Goal: Information Seeking & Learning: Learn about a topic

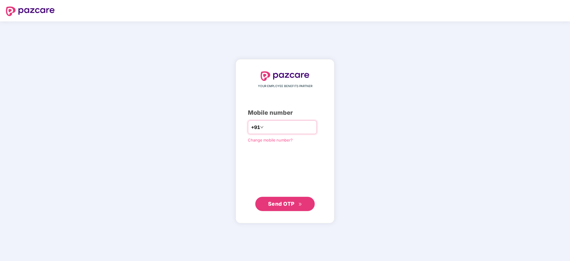
click at [272, 126] on input "number" at bounding box center [289, 128] width 49 height 10
type input "*"
type input "**********"
click at [281, 211] on div "**********" at bounding box center [285, 141] width 99 height 164
click at [278, 198] on button "Send OTP" at bounding box center [284, 204] width 59 height 14
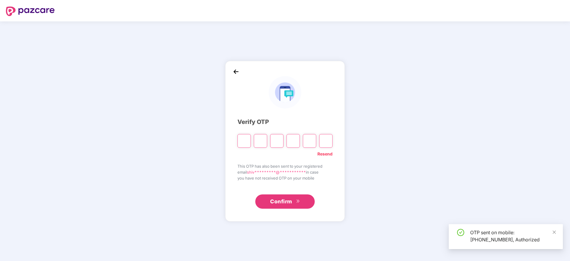
click at [303, 231] on div "**********" at bounding box center [285, 141] width 570 height 240
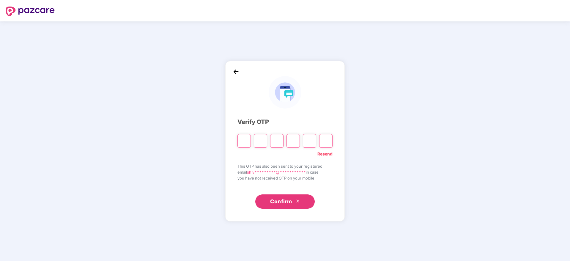
click at [243, 138] on input "Please enter verification code. Digit 1" at bounding box center [244, 141] width 13 height 14
type input "*"
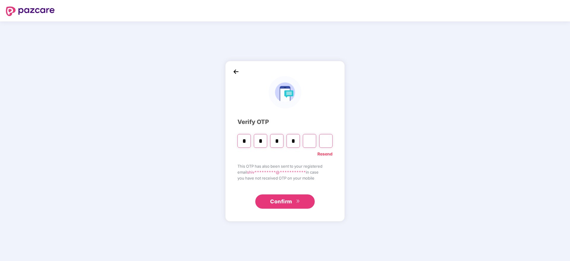
type input "*"
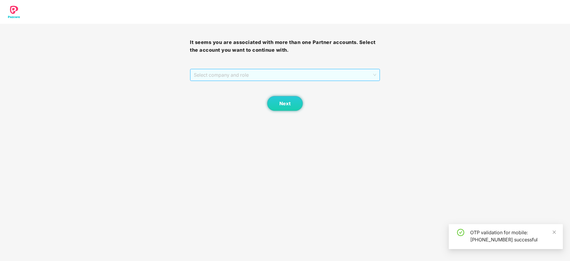
click at [247, 73] on span "Select company and role" at bounding box center [285, 74] width 182 height 11
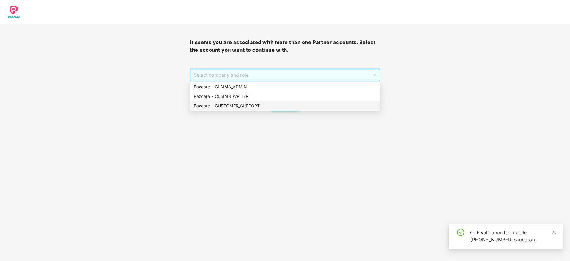
click at [244, 110] on div "Pazcare - CUSTOMER_SUPPORT" at bounding box center [285, 106] width 190 height 10
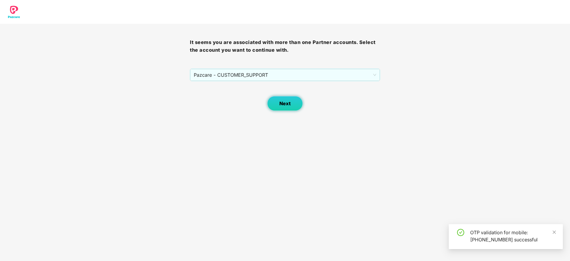
click at [291, 107] on button "Next" at bounding box center [285, 103] width 36 height 15
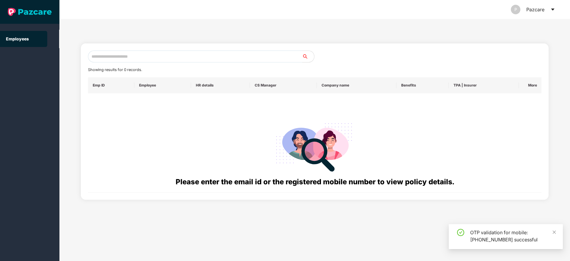
click at [195, 59] on input "text" at bounding box center [195, 57] width 214 height 12
paste input "**********"
drag, startPoint x: 153, startPoint y: 56, endPoint x: 65, endPoint y: 55, distance: 88.0
click at [65, 55] on div "**********" at bounding box center [314, 140] width 511 height 242
paste input "text"
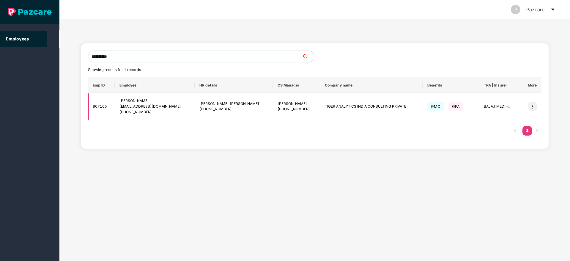
type input "**********"
click at [533, 108] on img at bounding box center [533, 106] width 8 height 8
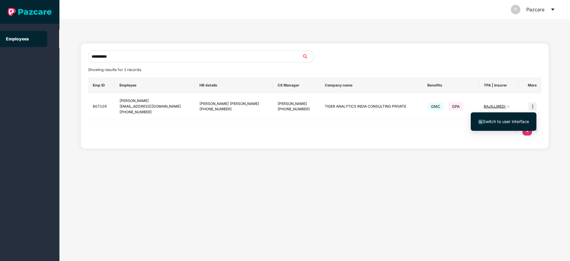
click at [502, 122] on span "Switch to user interface" at bounding box center [506, 121] width 46 height 5
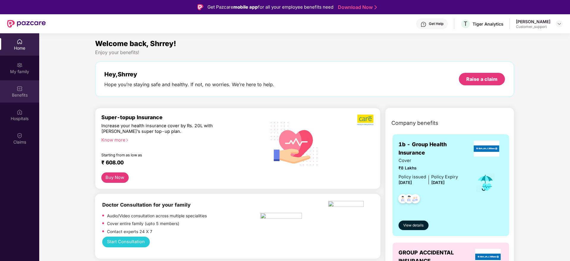
click at [17, 97] on div "Benefits" at bounding box center [19, 95] width 39 height 6
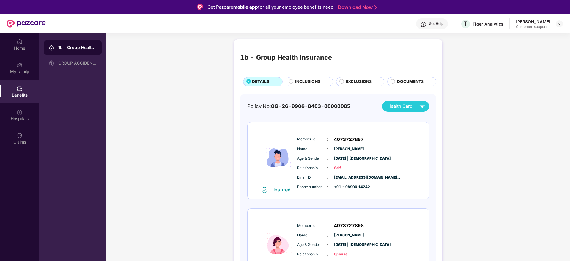
click at [310, 76] on div "1b - Group Health Insurance DETAILS INCLUSIONS EXCLUSIONS DOCUMENTS" at bounding box center [338, 65] width 196 height 41
click at [310, 78] on div "INCLUSIONS" at bounding box center [310, 81] width 48 height 9
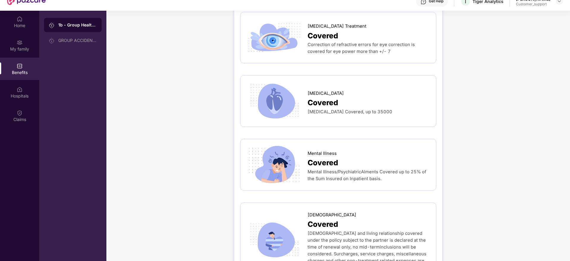
scroll to position [33, 0]
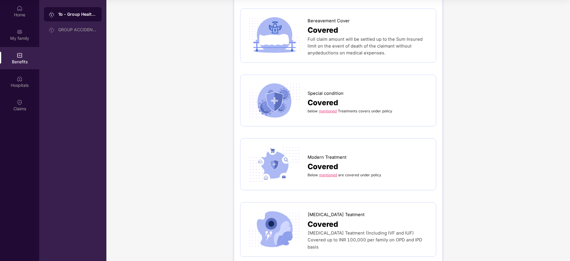
scroll to position [1415, 0]
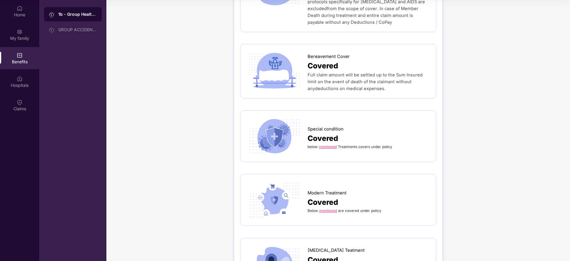
click at [330, 208] on link "mentioned" at bounding box center [328, 210] width 18 height 4
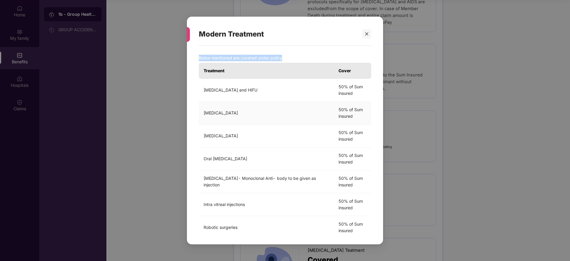
drag, startPoint x: 365, startPoint y: 32, endPoint x: 438, endPoint y: 116, distance: 110.5
click at [438, 116] on div "Modern Treatment Below mentioned are covered under policy Treatment Cover [MEDI…" at bounding box center [285, 130] width 570 height 261
click at [369, 29] on div at bounding box center [366, 33] width 9 height 9
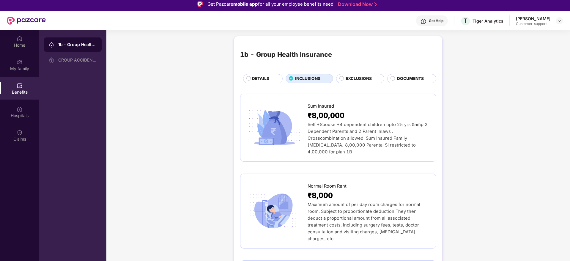
scroll to position [0, 0]
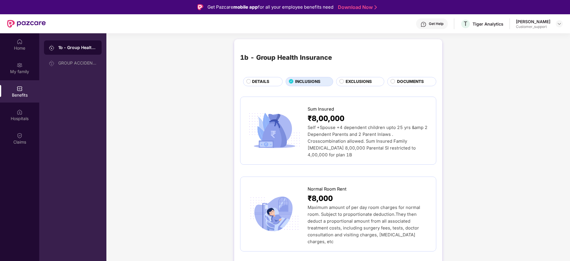
click at [262, 81] on span "DETAILS" at bounding box center [260, 82] width 17 height 7
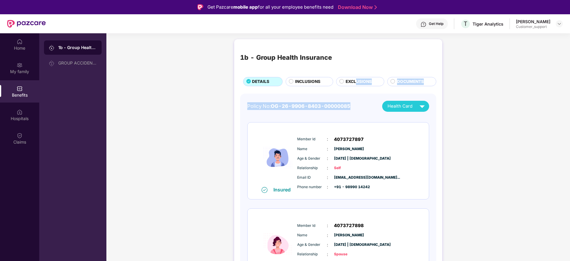
drag, startPoint x: 358, startPoint y: 88, endPoint x: 357, endPoint y: 84, distance: 4.4
click at [357, 84] on div "1b - Group Health Insurance DETAILS INCLUSIONS EXCLUSIONS DOCUMENTS Policy No: …" at bounding box center [338, 219] width 208 height 361
click at [357, 84] on span "EXCLUSIONS" at bounding box center [359, 82] width 26 height 7
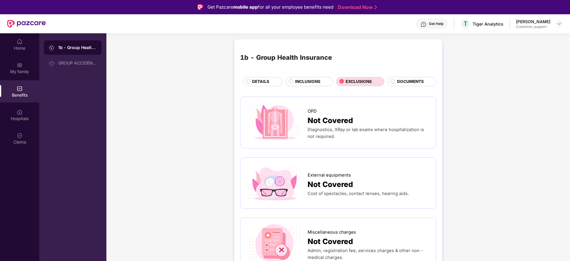
click at [411, 81] on span "DOCUMENTS" at bounding box center [410, 82] width 27 height 7
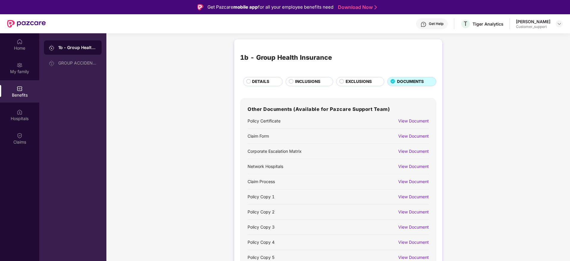
click at [519, 124] on div "1b - Group Health Insurance DETAILS INCLUSIONS EXCLUSIONS DOCUMENTS Other Docum…" at bounding box center [338, 170] width 464 height 269
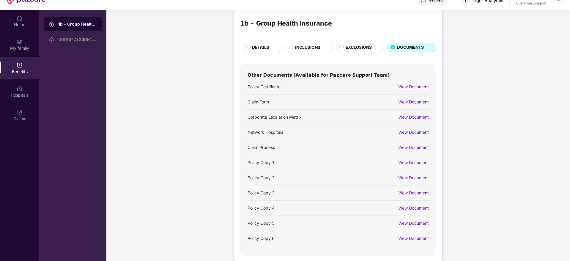
scroll to position [33, 0]
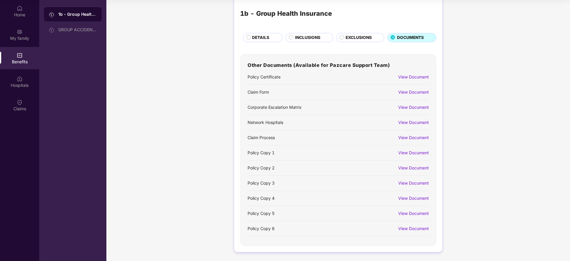
click at [418, 154] on div "View Document" at bounding box center [413, 153] width 31 height 7
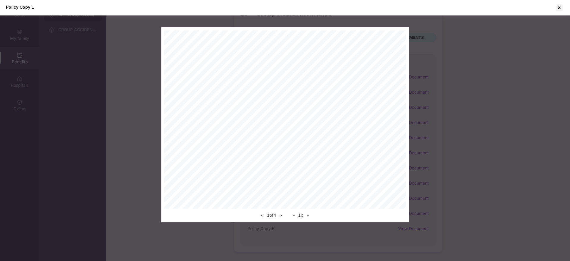
click at [309, 214] on button "+" at bounding box center [308, 215] width 6 height 7
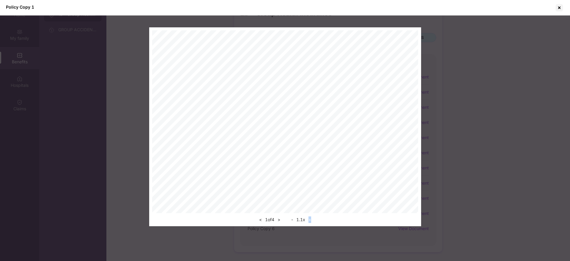
click at [309, 214] on div "< 1 of 4 > - 1.1 x +" at bounding box center [285, 218] width 266 height 10
drag, startPoint x: 309, startPoint y: 214, endPoint x: 311, endPoint y: 219, distance: 5.7
click at [311, 219] on div "< 1 of 4 > - 1.1 x +" at bounding box center [285, 218] width 266 height 10
click at [311, 219] on button "+" at bounding box center [310, 219] width 6 height 7
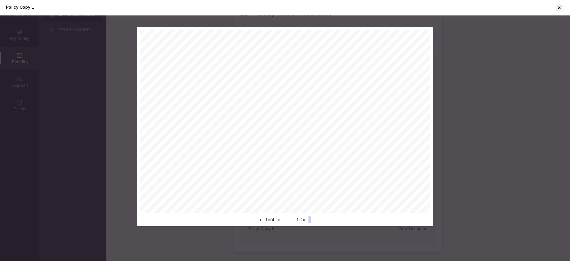
click at [311, 219] on button "+" at bounding box center [310, 219] width 6 height 7
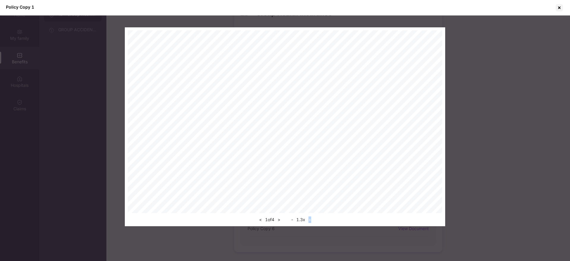
click at [311, 219] on button "+" at bounding box center [310, 219] width 6 height 7
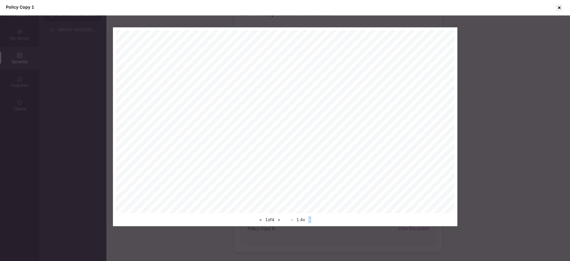
click at [311, 219] on button "+" at bounding box center [310, 219] width 6 height 7
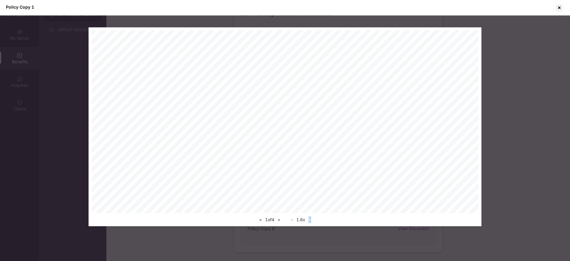
click at [311, 219] on button "+" at bounding box center [310, 219] width 6 height 7
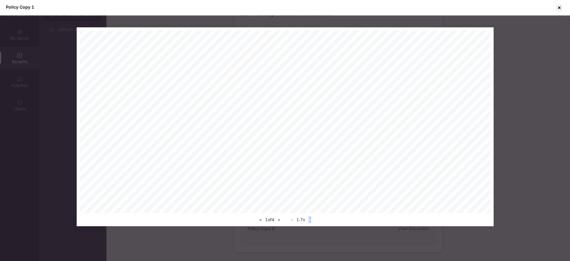
click at [468, 109] on div "< 1 of 4 > - 1.7 x +" at bounding box center [285, 126] width 417 height 199
click at [280, 221] on button ">" at bounding box center [279, 219] width 6 height 7
click at [281, 218] on button ">" at bounding box center [279, 219] width 6 height 7
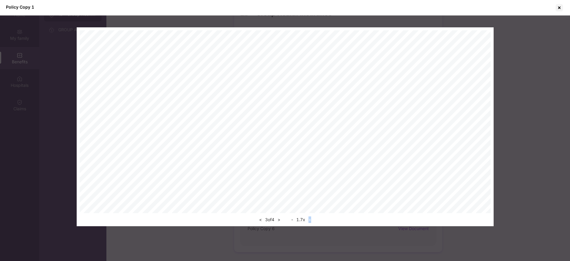
click at [281, 218] on button ">" at bounding box center [279, 219] width 6 height 7
click at [260, 222] on button "<" at bounding box center [261, 219] width 6 height 7
click at [258, 220] on button "<" at bounding box center [261, 219] width 6 height 7
click at [561, 5] on div at bounding box center [560, 8] width 10 height 10
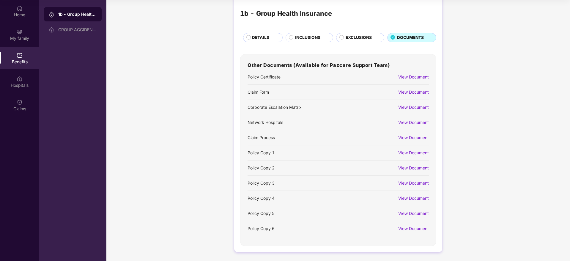
click at [309, 38] on span "INCLUSIONS" at bounding box center [307, 37] width 25 height 7
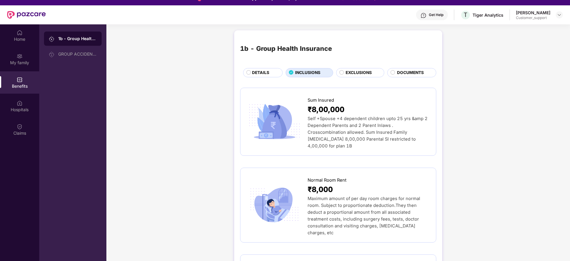
scroll to position [0, 0]
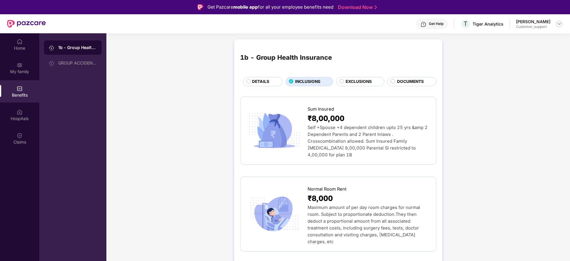
click at [558, 22] on img at bounding box center [559, 23] width 5 height 5
click at [531, 35] on div "Switch to support view" at bounding box center [531, 38] width 77 height 12
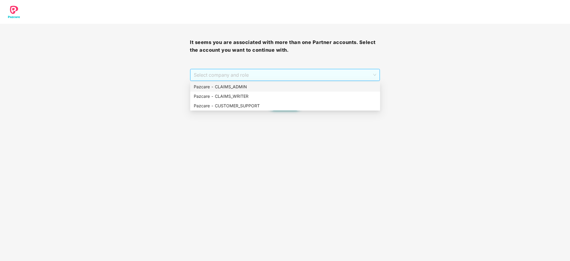
click at [278, 75] on span "Select company and role" at bounding box center [285, 74] width 182 height 11
click at [267, 103] on div "Pazcare - CUSTOMER_SUPPORT" at bounding box center [285, 106] width 183 height 7
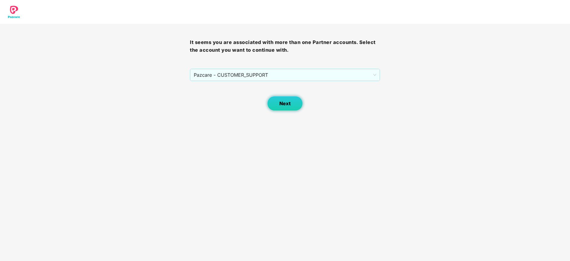
click at [289, 109] on button "Next" at bounding box center [285, 103] width 36 height 15
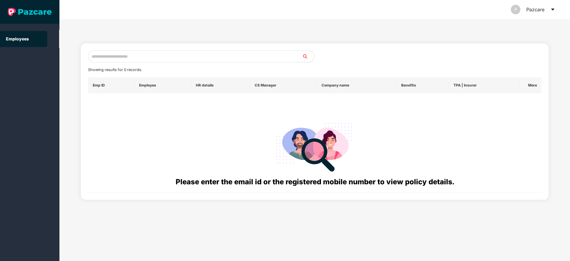
click at [289, 109] on div "Please enter the email id or the registered mobile number to view policy detail…" at bounding box center [315, 143] width 445 height 90
paste input "**********"
click at [176, 57] on input "text" at bounding box center [195, 57] width 214 height 12
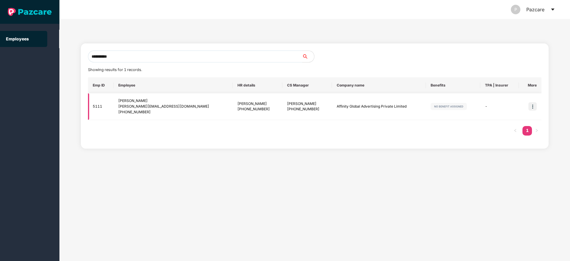
type input "**********"
click at [534, 104] on img at bounding box center [533, 106] width 8 height 8
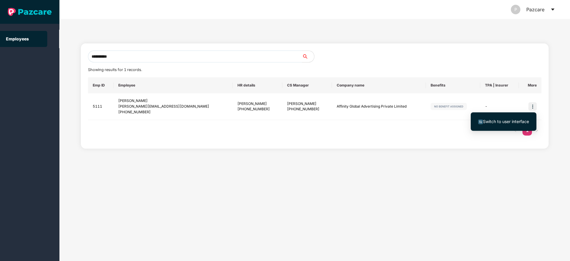
click at [495, 125] on li "Switch to user interface" at bounding box center [504, 121] width 66 height 12
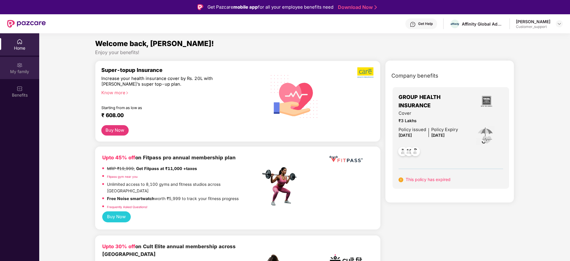
click at [23, 68] on div "My family" at bounding box center [19, 68] width 39 height 22
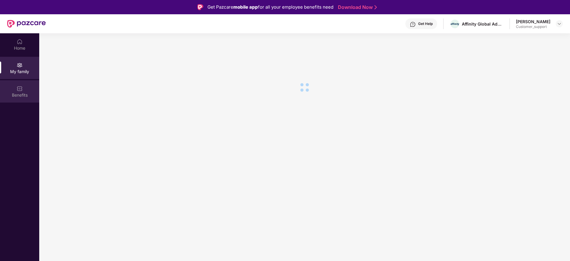
click at [22, 90] on img at bounding box center [20, 89] width 6 height 6
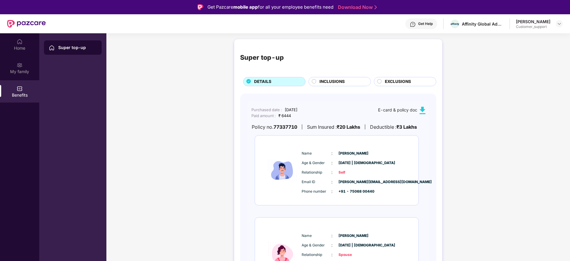
click at [422, 111] on img at bounding box center [422, 110] width 7 height 7
